Goal: Find specific fact: Find specific fact

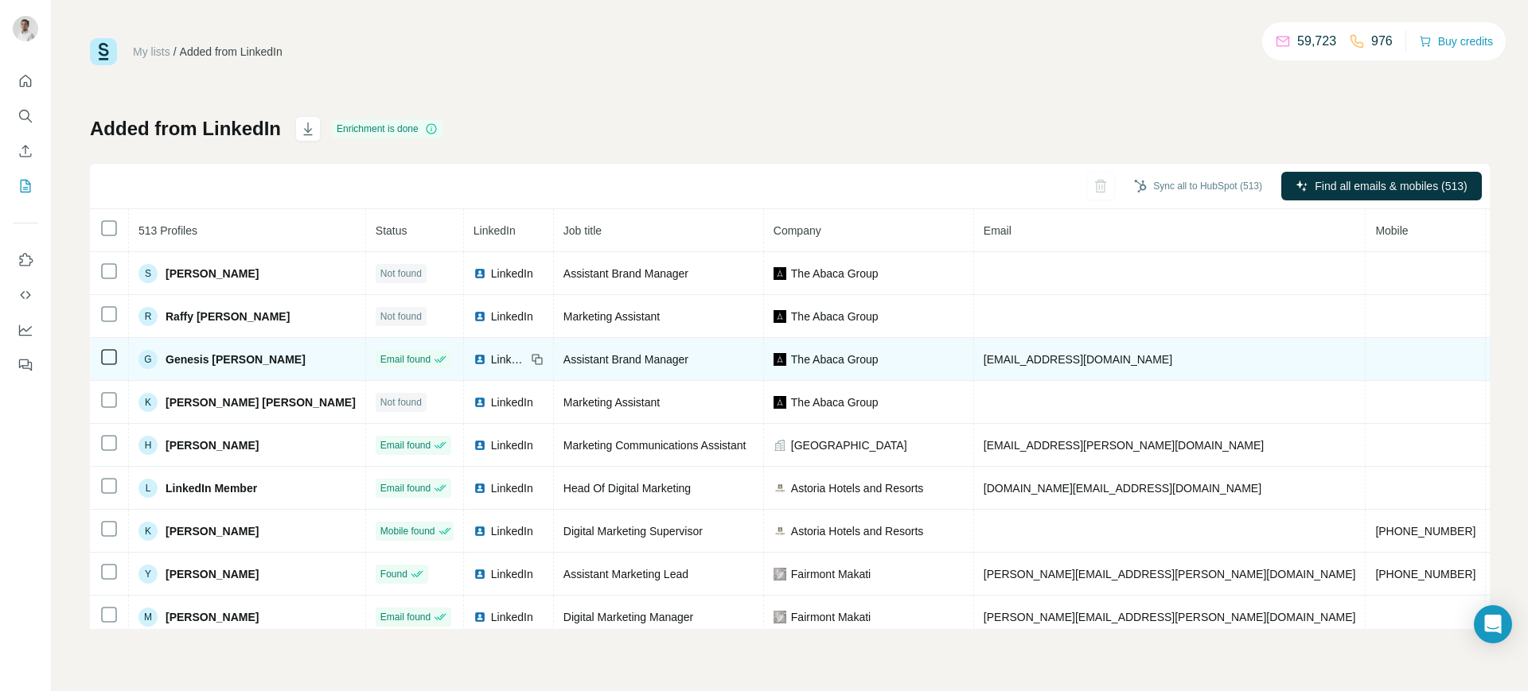
click at [983, 360] on span "[EMAIL_ADDRESS][DOMAIN_NAME]" at bounding box center [1077, 359] width 189 height 13
copy span "[EMAIL_ADDRESS][DOMAIN_NAME]"
click at [531, 354] on icon at bounding box center [537, 359] width 13 height 13
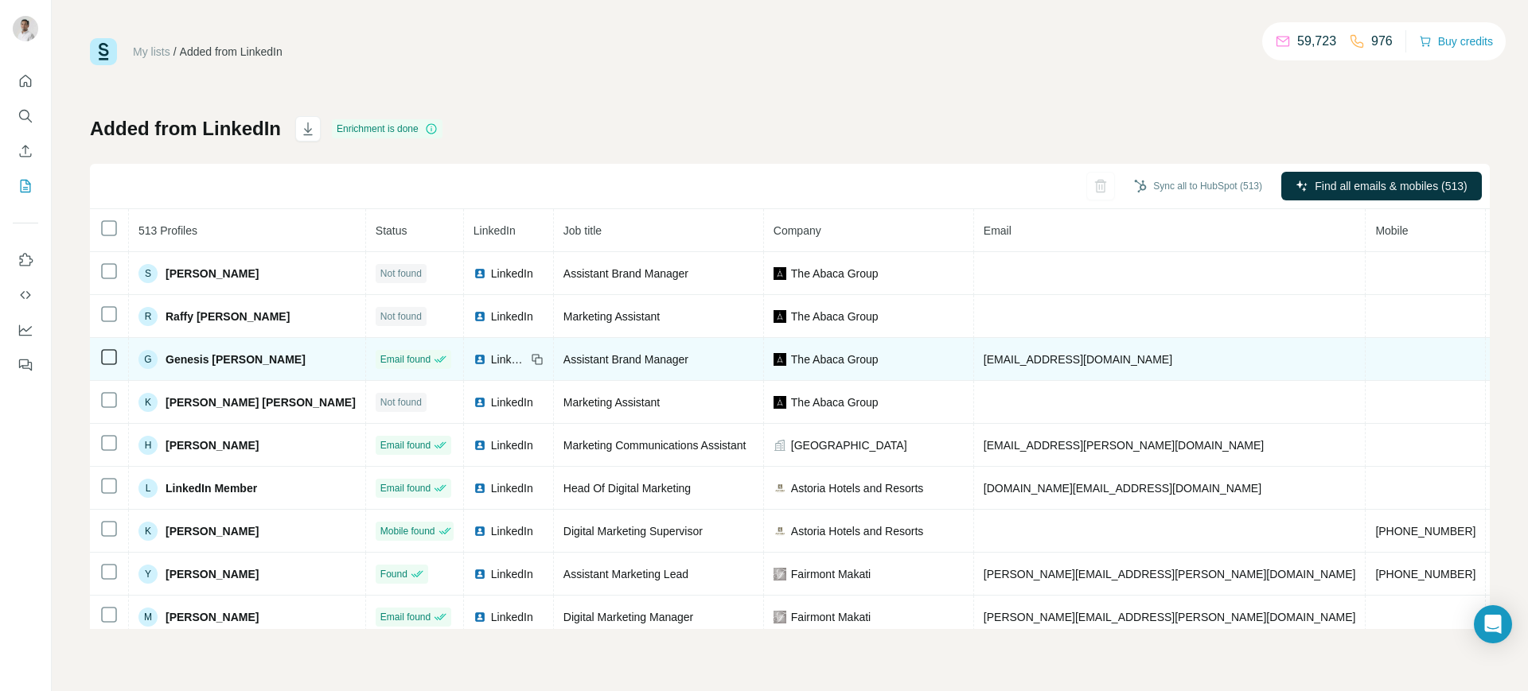
click at [791, 352] on span "The Abaca Group" at bounding box center [835, 360] width 88 height 16
copy span "The Abaca Group"
